Goal: Information Seeking & Learning: Learn about a topic

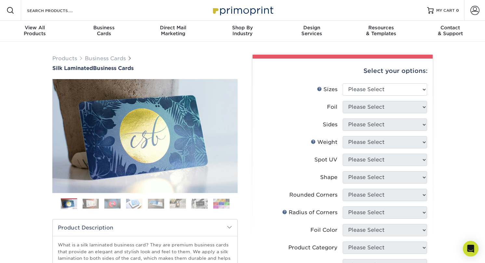
scroll to position [9, 0]
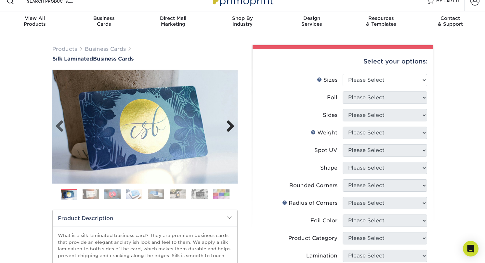
click at [232, 128] on link "Next" at bounding box center [228, 126] width 13 height 13
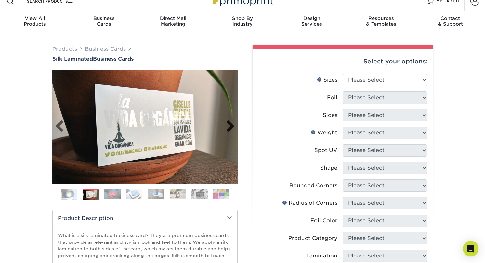
click at [232, 128] on link "Next" at bounding box center [228, 126] width 13 height 13
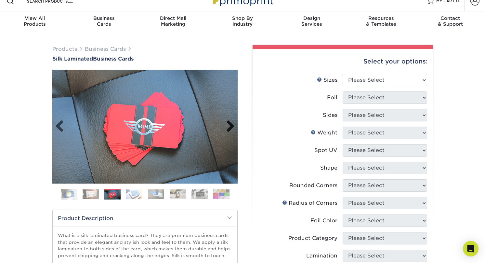
click at [232, 128] on link "Next" at bounding box center [228, 126] width 13 height 13
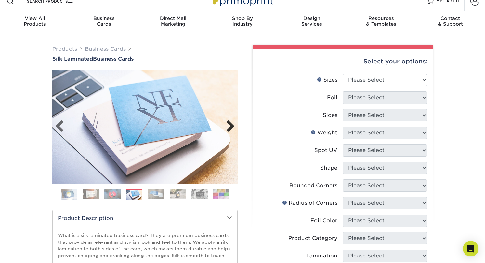
click at [232, 128] on link "Next" at bounding box center [228, 126] width 13 height 13
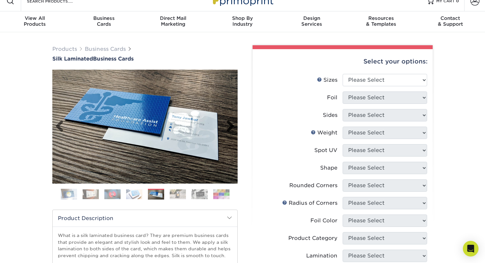
click at [232, 128] on link "Next" at bounding box center [228, 126] width 13 height 13
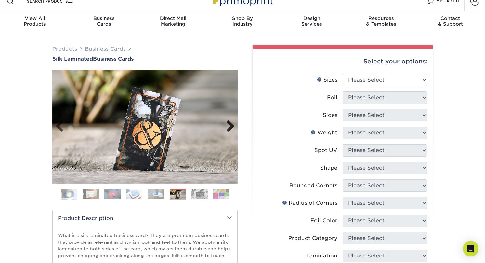
click at [232, 128] on link "Next" at bounding box center [228, 126] width 13 height 13
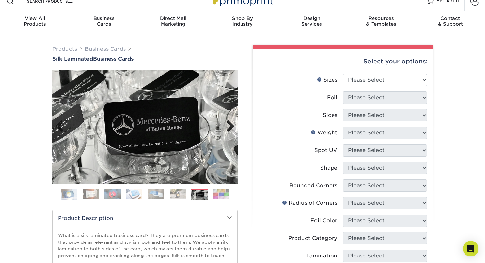
click at [232, 128] on link "Next" at bounding box center [228, 126] width 13 height 13
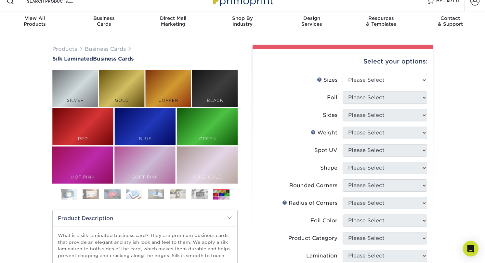
click at [34, 134] on div "Products Business Cards Silk Laminated Business Cards Previous Next" at bounding box center [242, 237] width 485 height 411
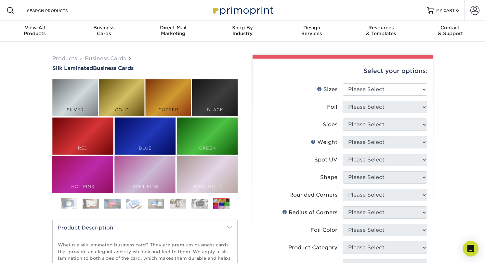
scroll to position [37, 0]
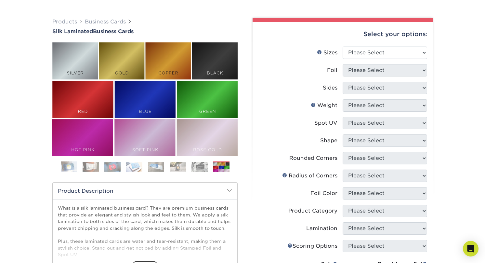
click at [73, 166] on img at bounding box center [69, 167] width 16 height 16
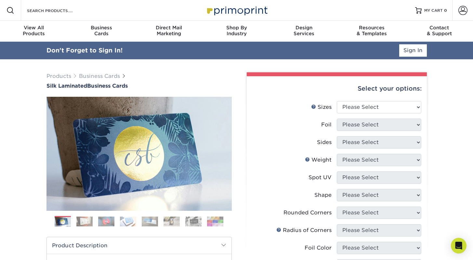
click at [23, 123] on div "Products Business Cards Silk Laminated Business Cards Previous Next" at bounding box center [236, 264] width 473 height 411
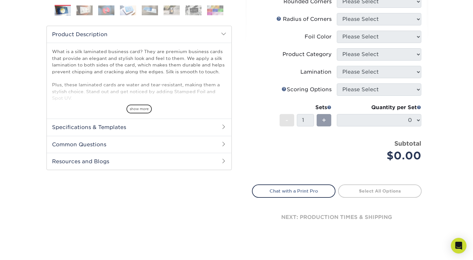
scroll to position [194, 0]
click at [85, 130] on h2 "Specifications & Templates" at bounding box center [139, 126] width 185 height 17
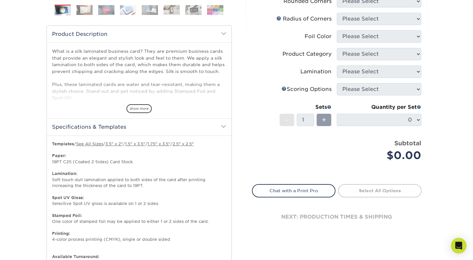
click at [84, 128] on h2 "Specifications & Templates" at bounding box center [139, 126] width 185 height 17
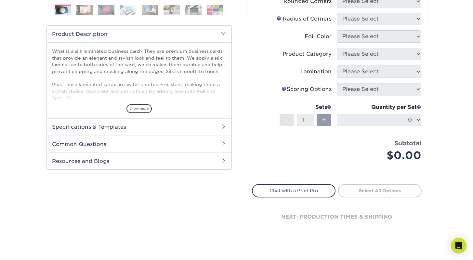
click at [77, 36] on h2 "Product Description" at bounding box center [139, 34] width 185 height 17
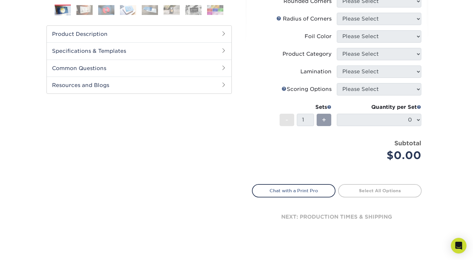
scroll to position [0, 0]
